Goal: Information Seeking & Learning: Learn about a topic

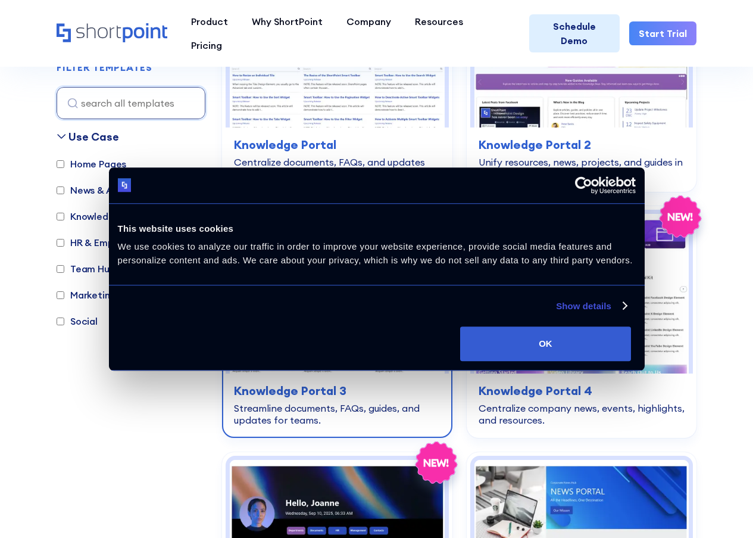
scroll to position [2085, 0]
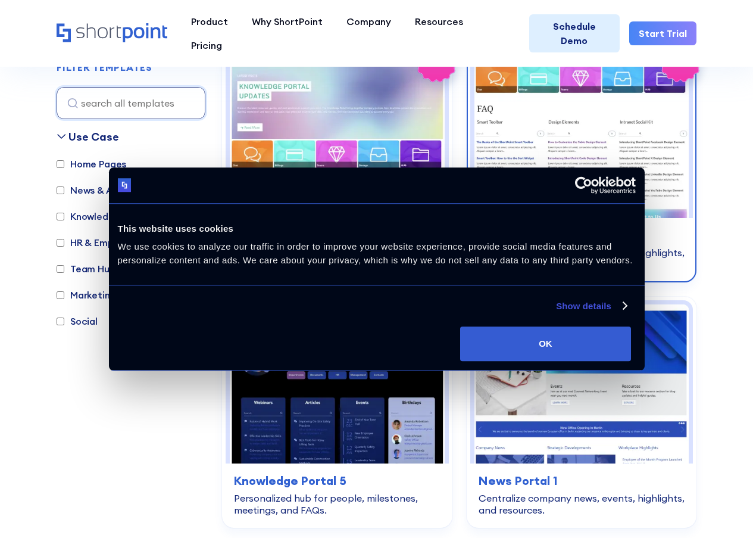
click at [556, 219] on div "knowledge-base Knowledge Portal 4 Centralize company news, events, highlights, …" at bounding box center [582, 248] width 223 height 61
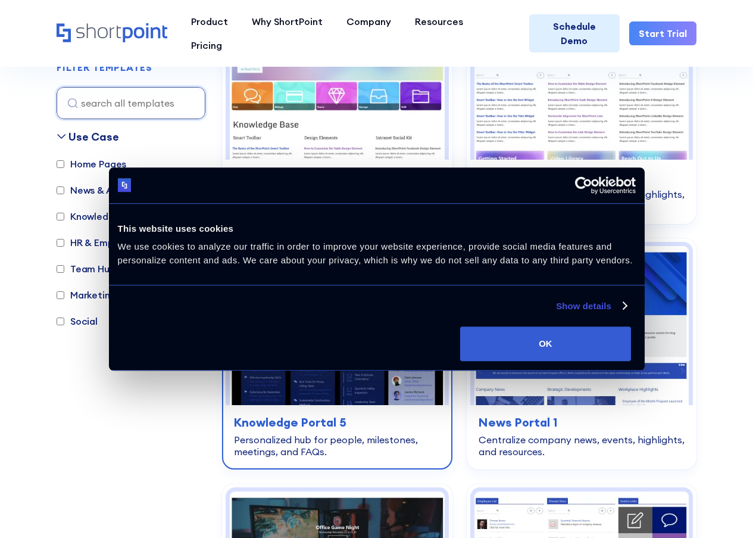
scroll to position [2144, 0]
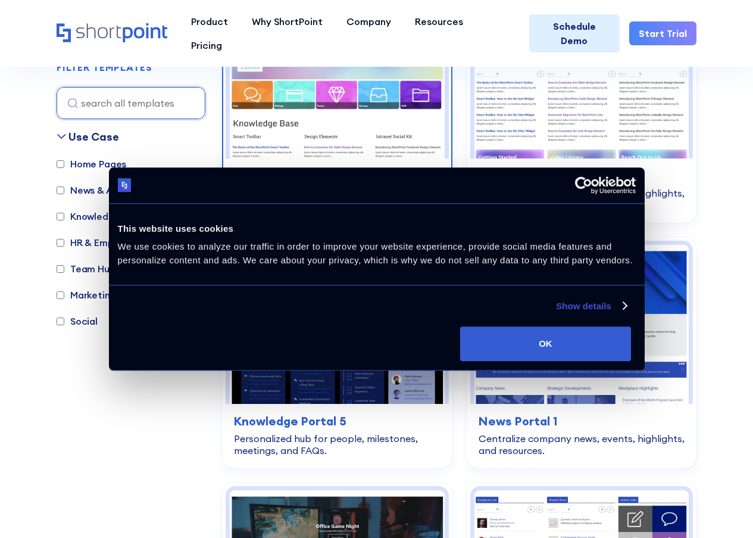
click at [313, 195] on div "Streamline documents, FAQs, guides, and updates for teams." at bounding box center [337, 199] width 207 height 24
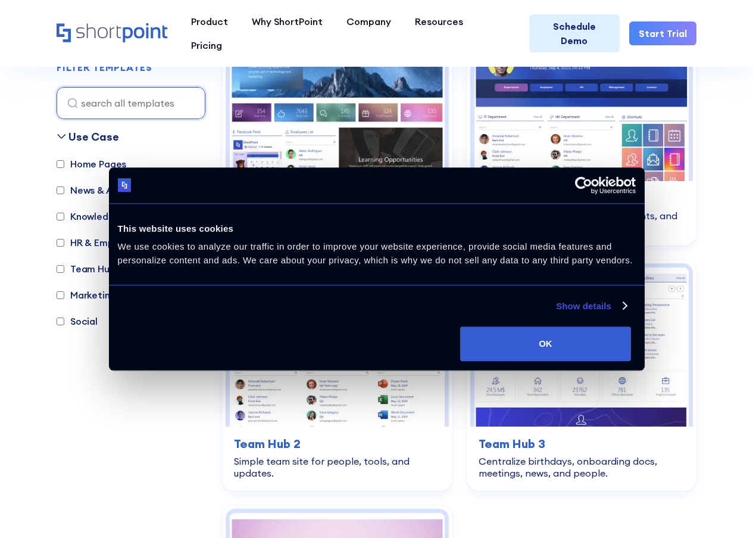
scroll to position [3157, 0]
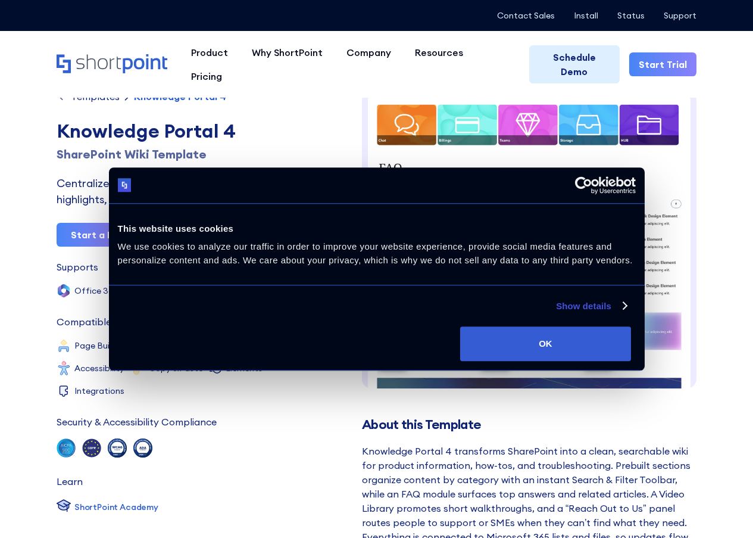
click at [567, 239] on img at bounding box center [529, 413] width 335 height 645
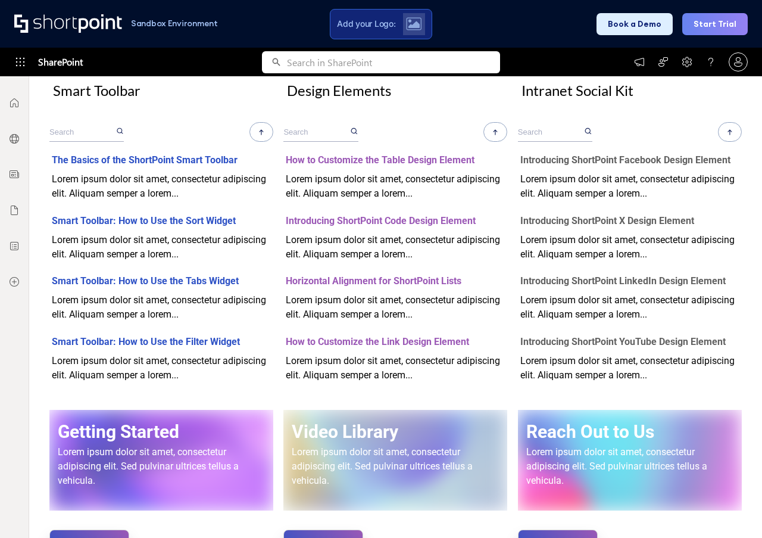
scroll to position [119, 0]
